Goal: Entertainment & Leisure: Consume media (video, audio)

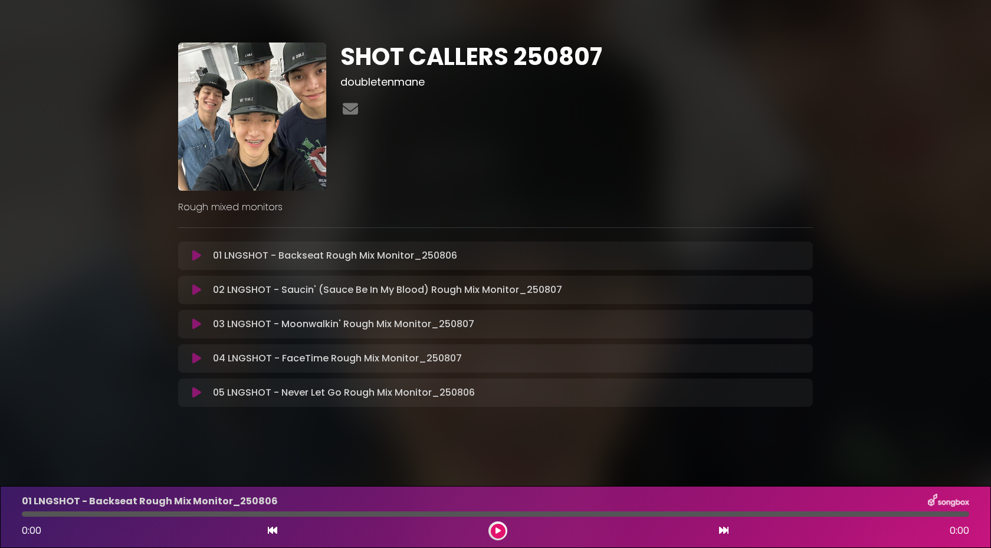
click at [191, 391] on button at bounding box center [196, 393] width 23 height 12
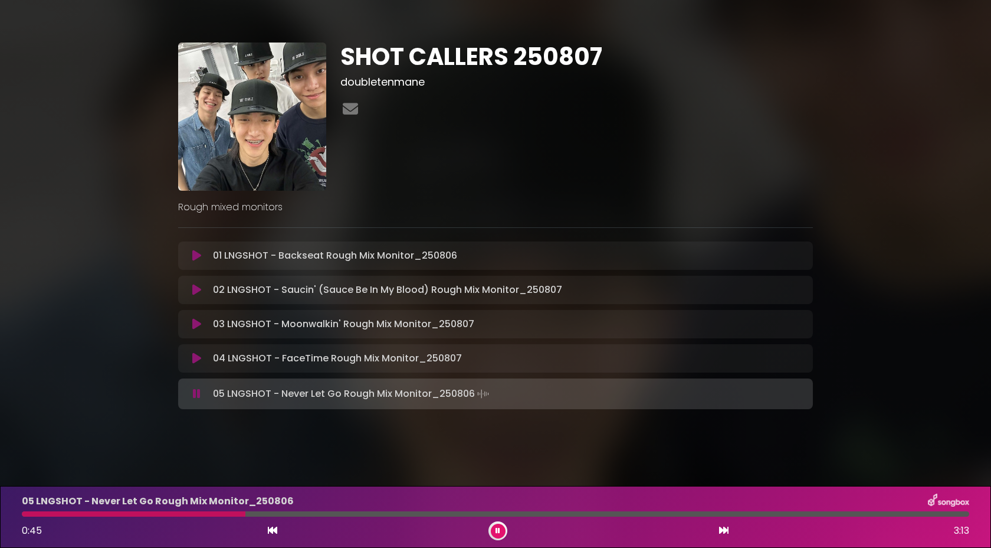
click at [185, 388] on button at bounding box center [196, 394] width 23 height 12
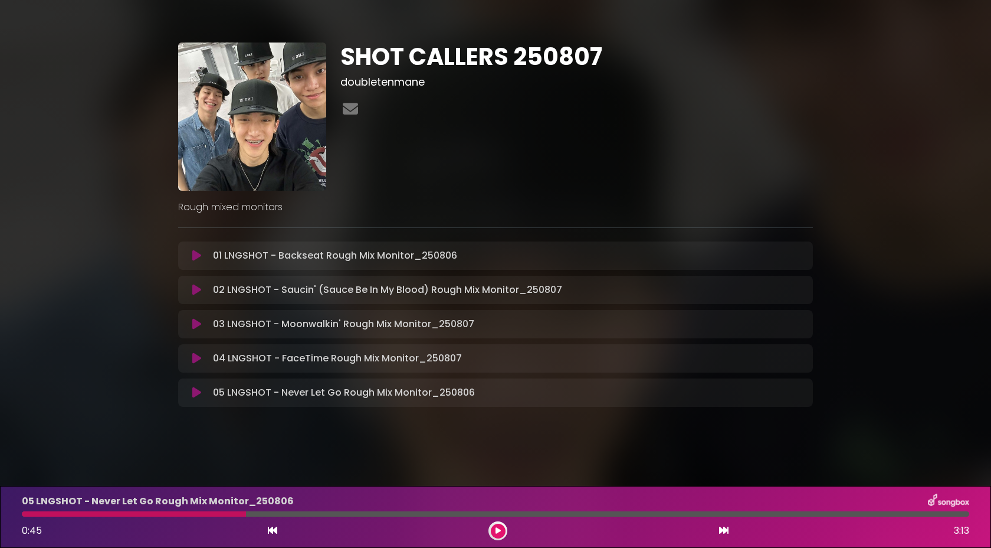
click at [194, 257] on icon at bounding box center [196, 256] width 9 height 12
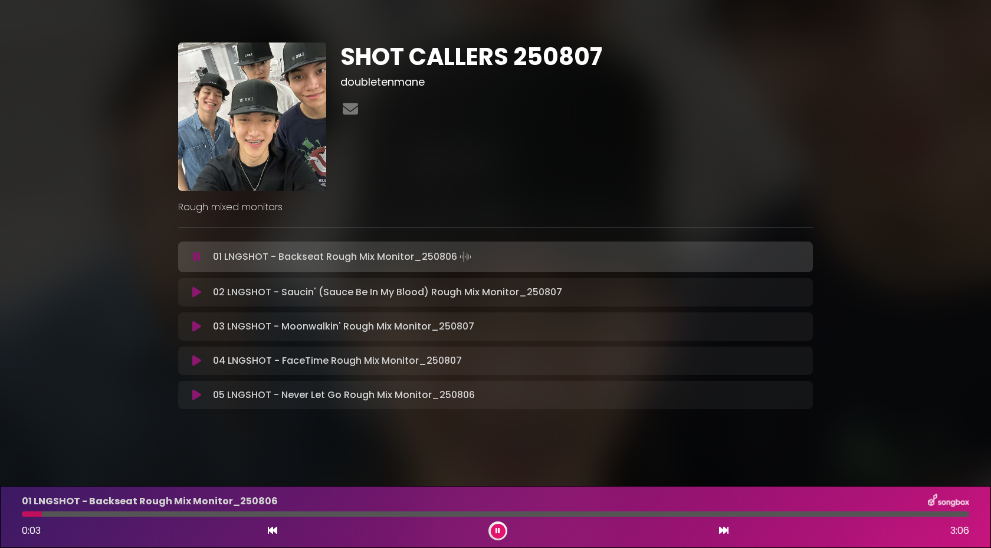
click at [90, 518] on div "01 LNGSHOT - Backseat Rough Mix Monitor_[DATE] 0:03 3:06" at bounding box center [496, 516] width 962 height 47
click at [922, 514] on div at bounding box center [496, 513] width 948 height 5
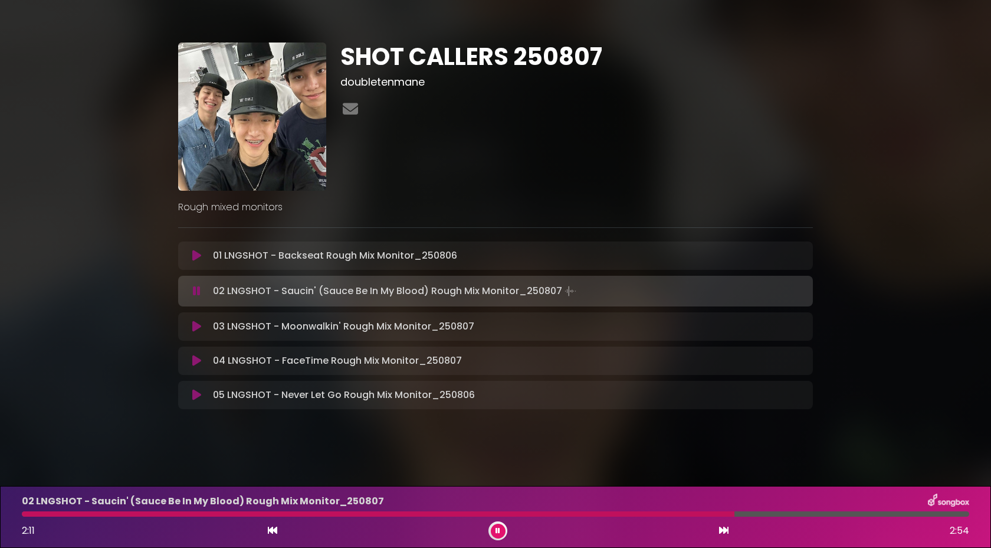
click at [944, 513] on div at bounding box center [496, 513] width 948 height 5
click at [201, 326] on button at bounding box center [196, 326] width 23 height 12
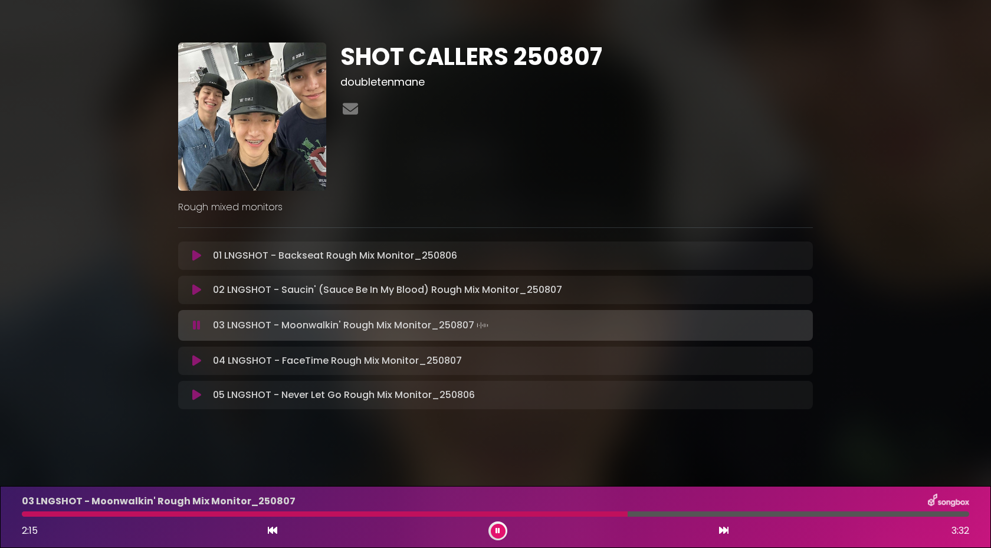
click at [927, 515] on div at bounding box center [496, 513] width 948 height 5
click at [945, 512] on div at bounding box center [496, 513] width 948 height 5
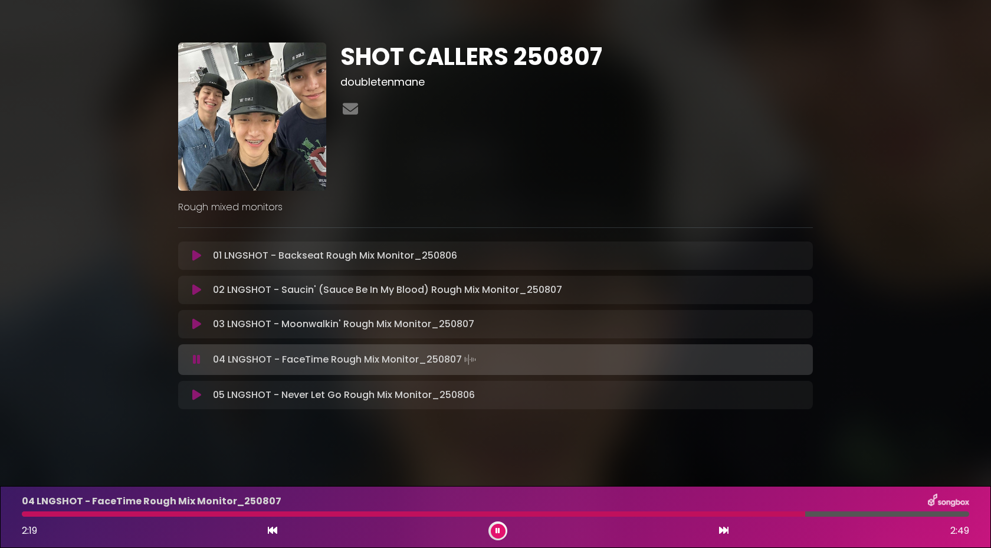
click at [944, 515] on div at bounding box center [496, 513] width 948 height 5
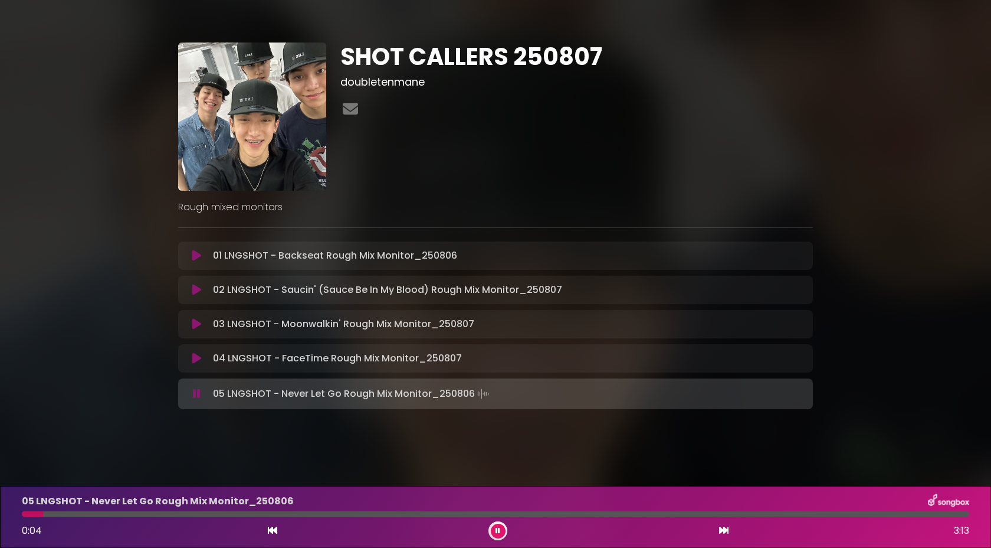
click at [921, 516] on div "05 LNGSHOT - Never Let Go Rough Mix Monitor_[DATE] 0:04 3:13" at bounding box center [496, 516] width 962 height 47
click at [927, 515] on div at bounding box center [496, 513] width 948 height 5
